Goal: Transaction & Acquisition: Purchase product/service

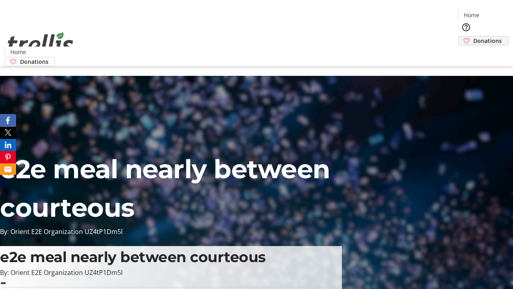
click at [473, 36] on span "Donations" at bounding box center [487, 40] width 28 height 8
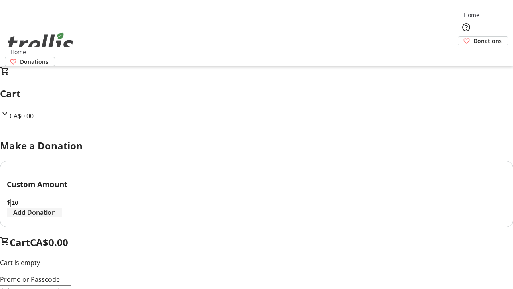
click at [56, 217] on span "Add Donation" at bounding box center [34, 212] width 42 height 10
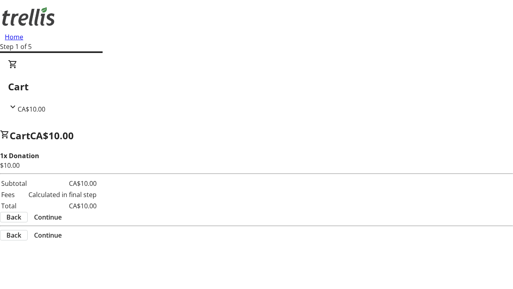
select select "CA"
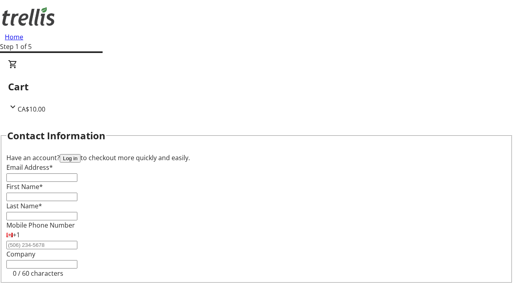
click at [81, 154] on button "Log in" at bounding box center [70, 158] width 21 height 8
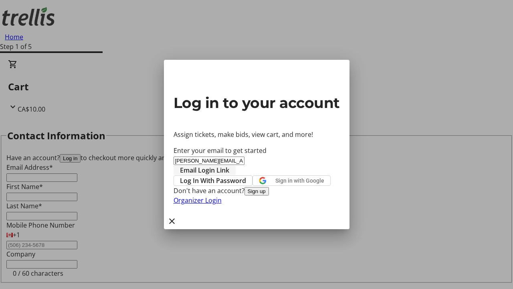
type input "[PERSON_NAME][EMAIL_ADDRESS][DOMAIN_NAME]"
click at [229, 165] on span "Email Login Link" at bounding box center [204, 170] width 49 height 10
